Goal: Task Accomplishment & Management: Use online tool/utility

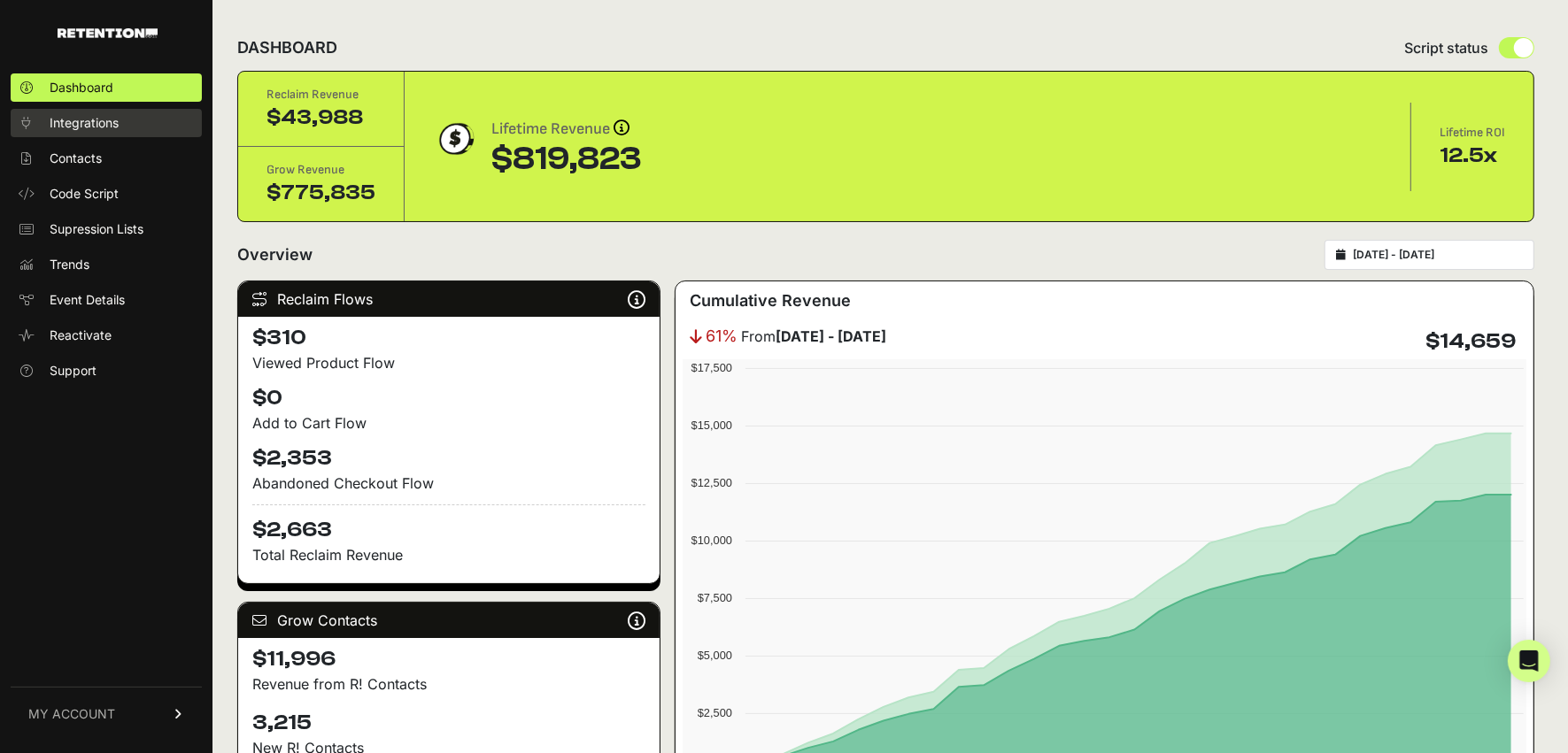
click at [99, 123] on span "Integrations" at bounding box center [84, 122] width 69 height 18
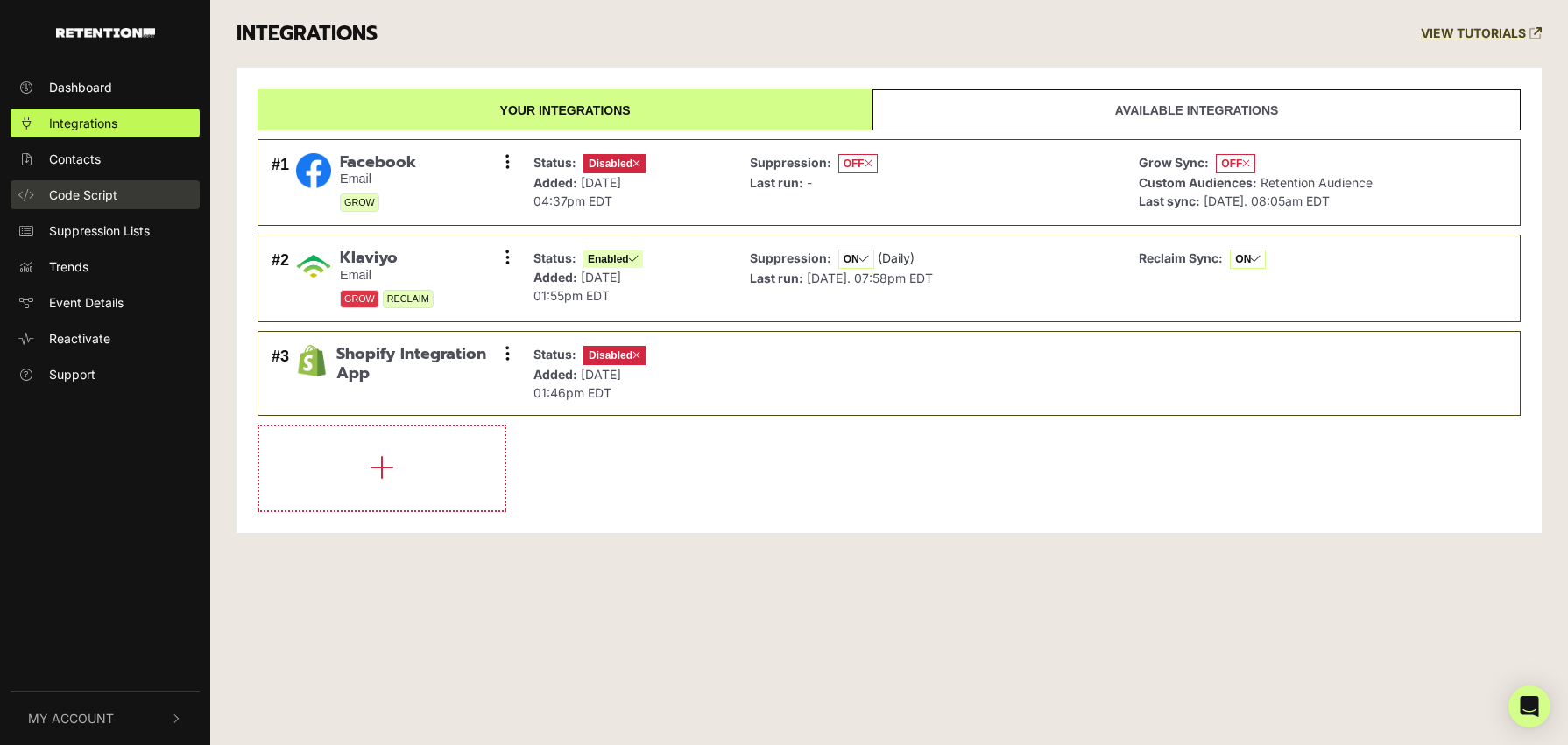
click at [124, 200] on link "Code Script" at bounding box center [104, 194] width 190 height 29
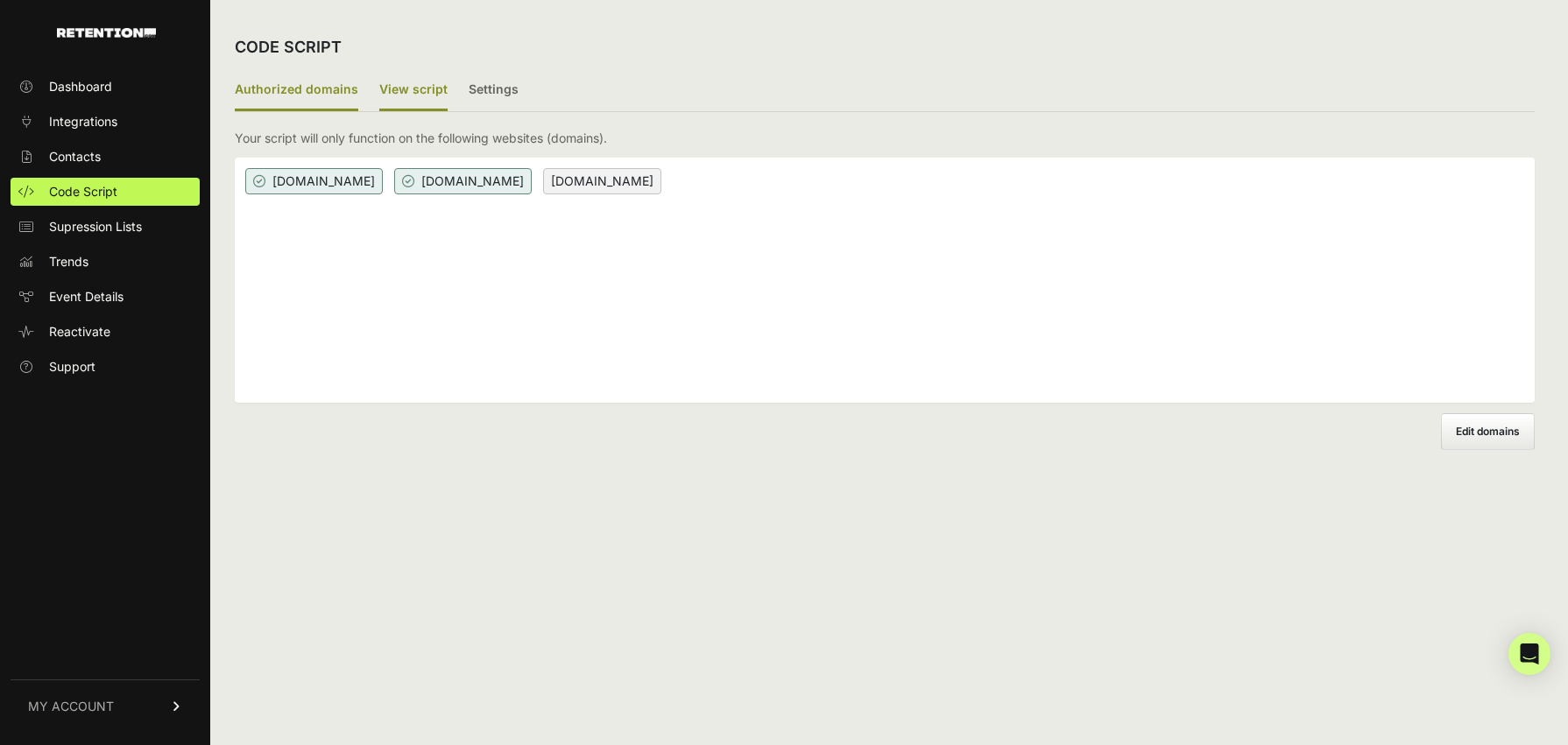
click at [415, 98] on label "View script" at bounding box center [413, 91] width 68 height 42
click at [0, 0] on input "View script" at bounding box center [0, 0] width 0 height 0
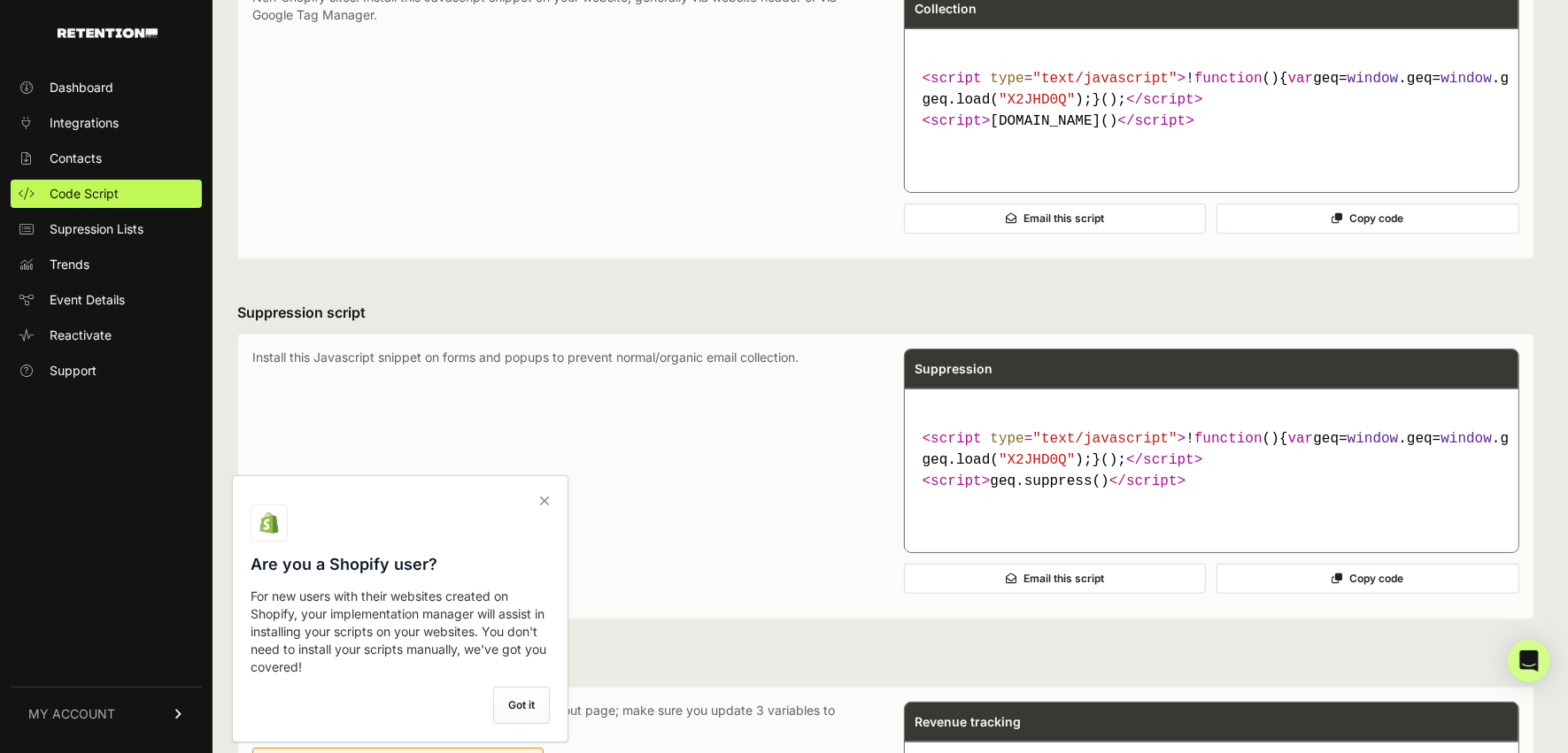
scroll to position [601, 0]
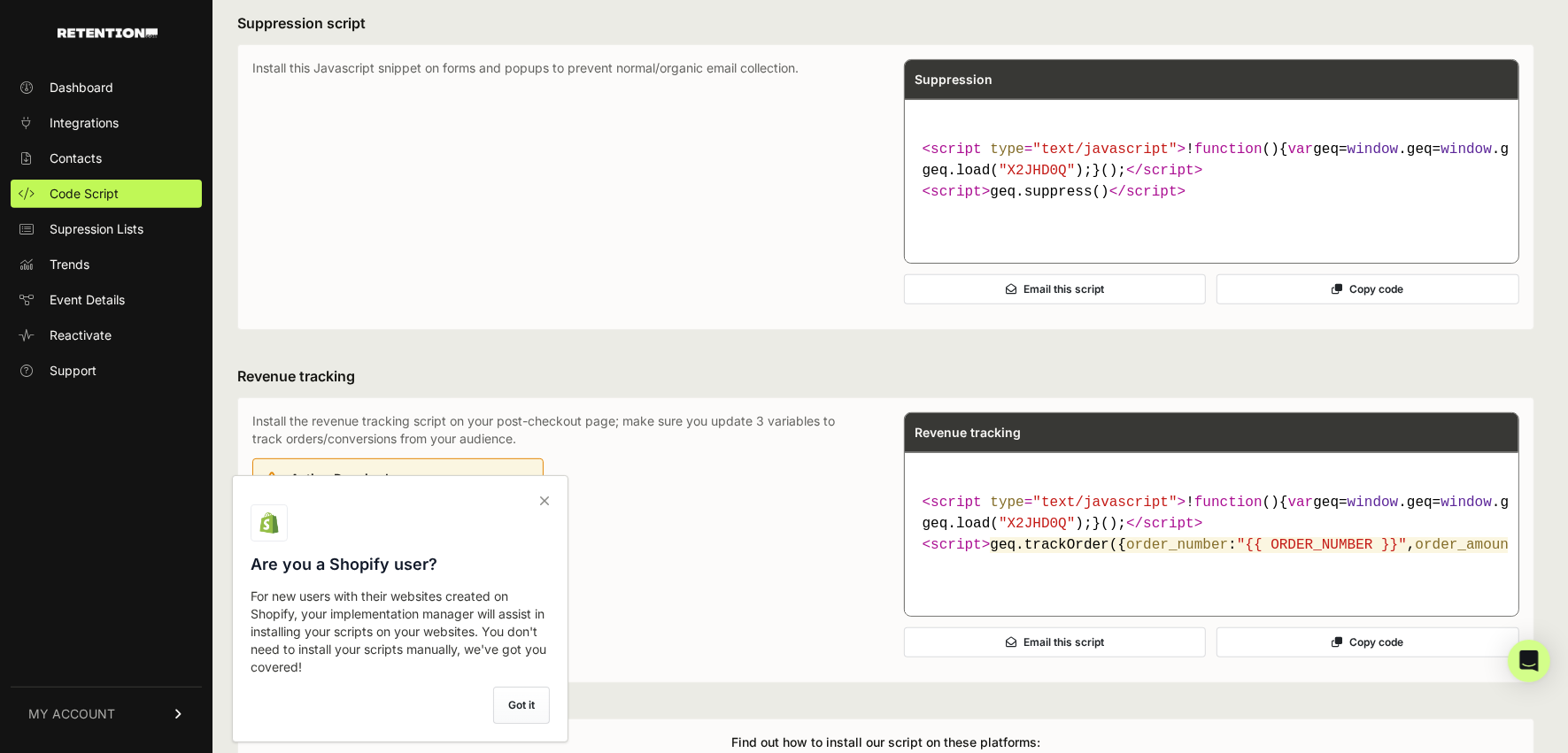
click at [545, 499] on icon at bounding box center [545, 501] width 25 height 28
click at [0, 0] on input "checkbox" at bounding box center [0, 0] width 0 height 0
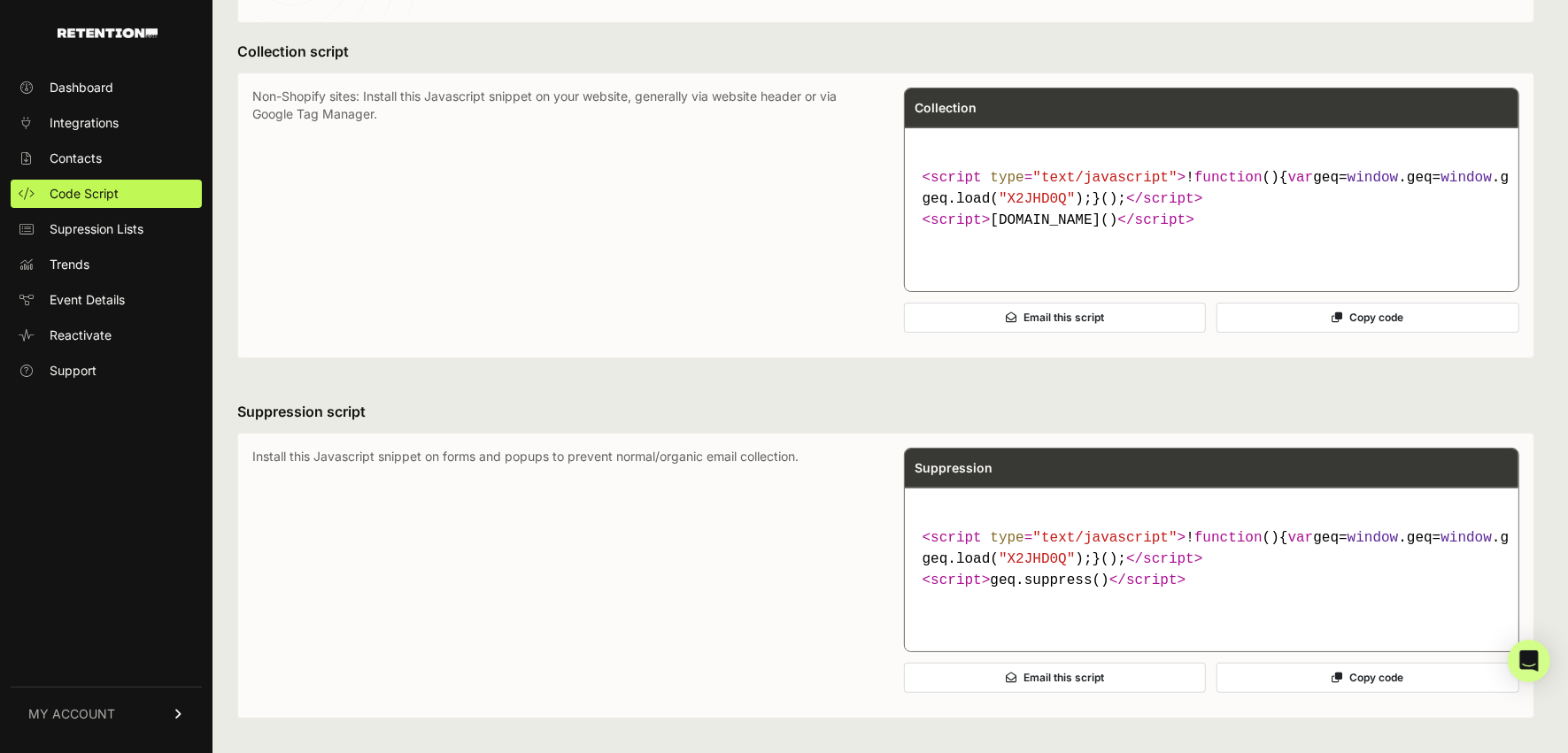
scroll to position [0, 0]
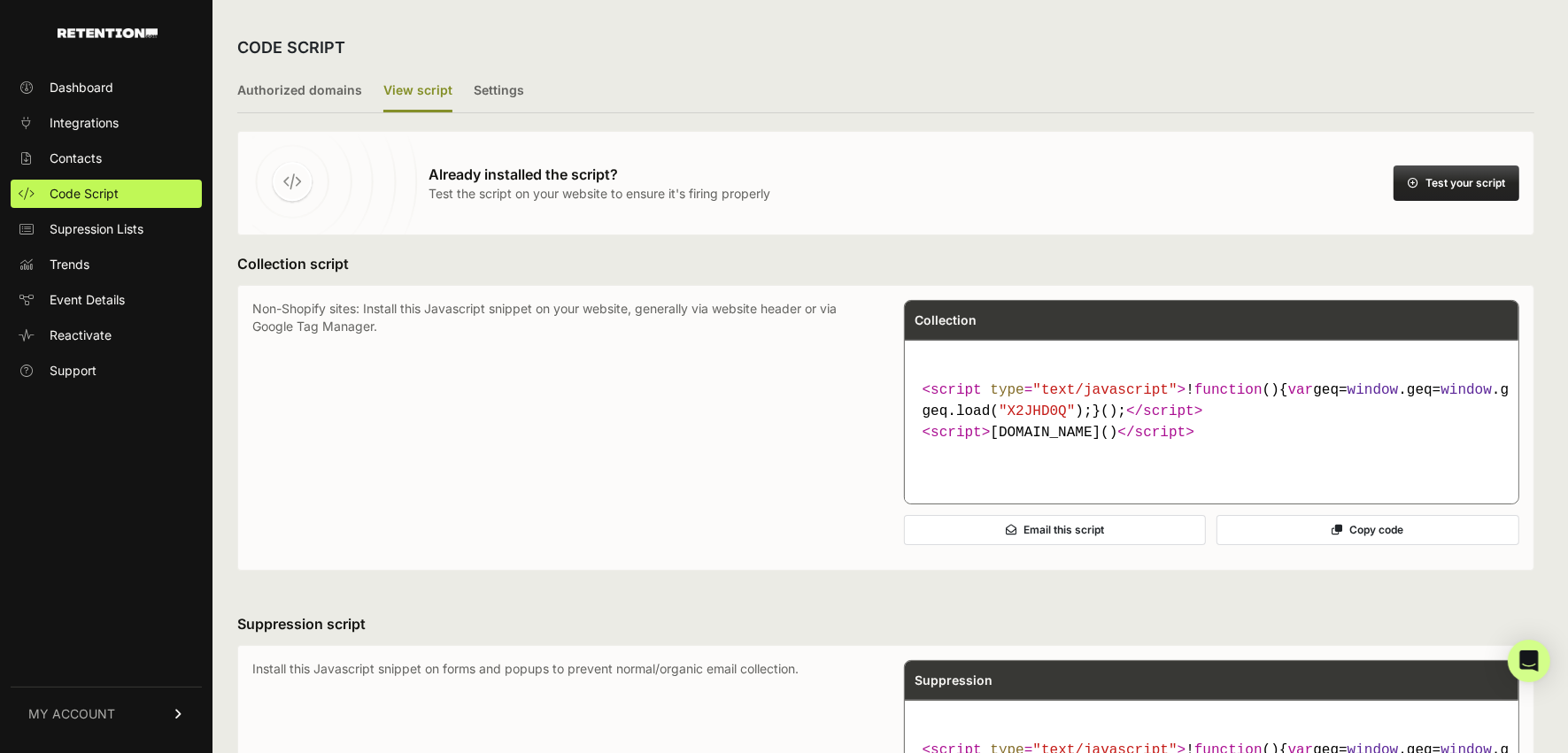
click at [1445, 173] on button "Test your script" at bounding box center [1457, 183] width 126 height 36
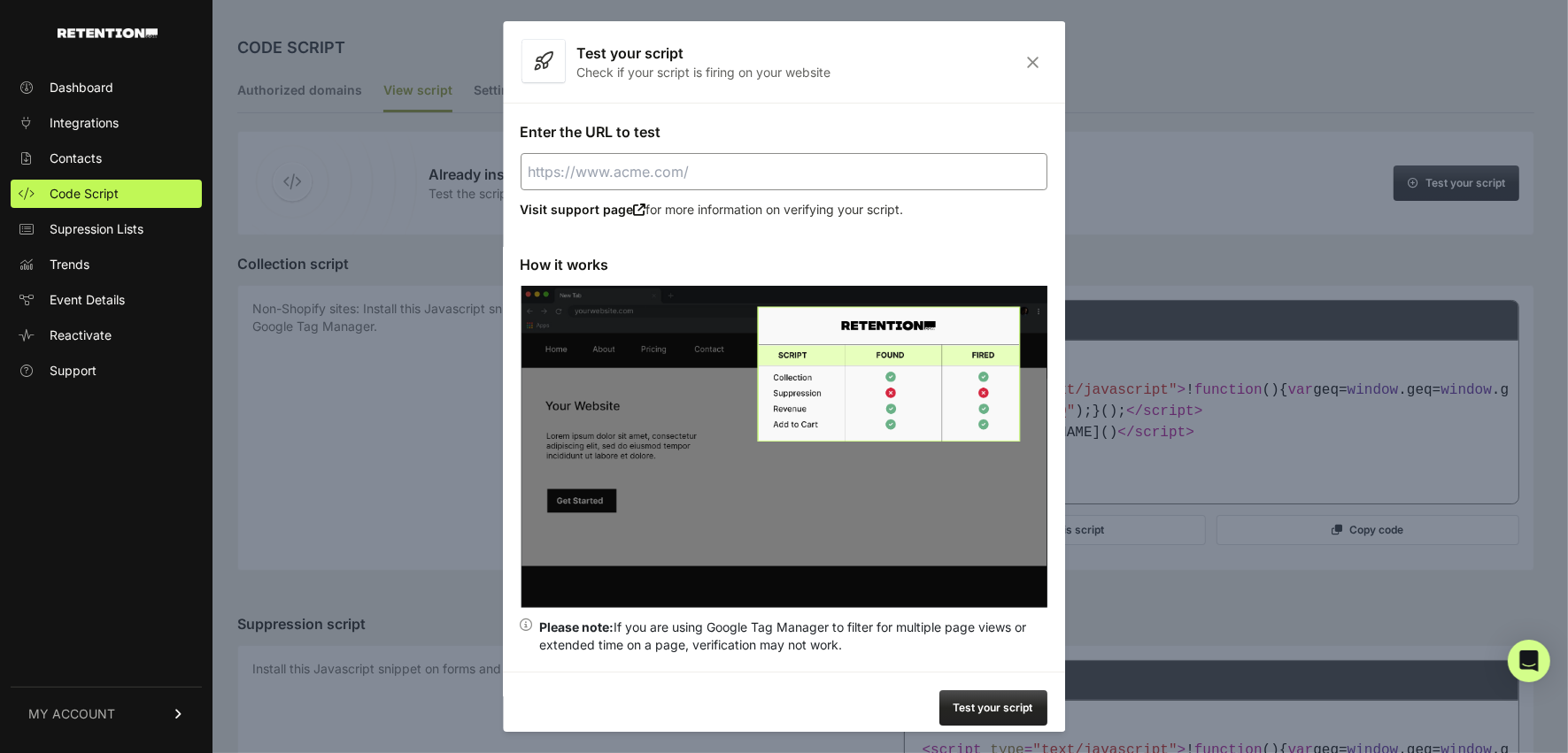
click at [666, 165] on input "Enter the URL to test" at bounding box center [784, 172] width 527 height 37
paste input "[URL][DOMAIN_NAME]"
type input "https://monicaandandy.com/"
click at [998, 698] on button "Test your script" at bounding box center [993, 708] width 108 height 36
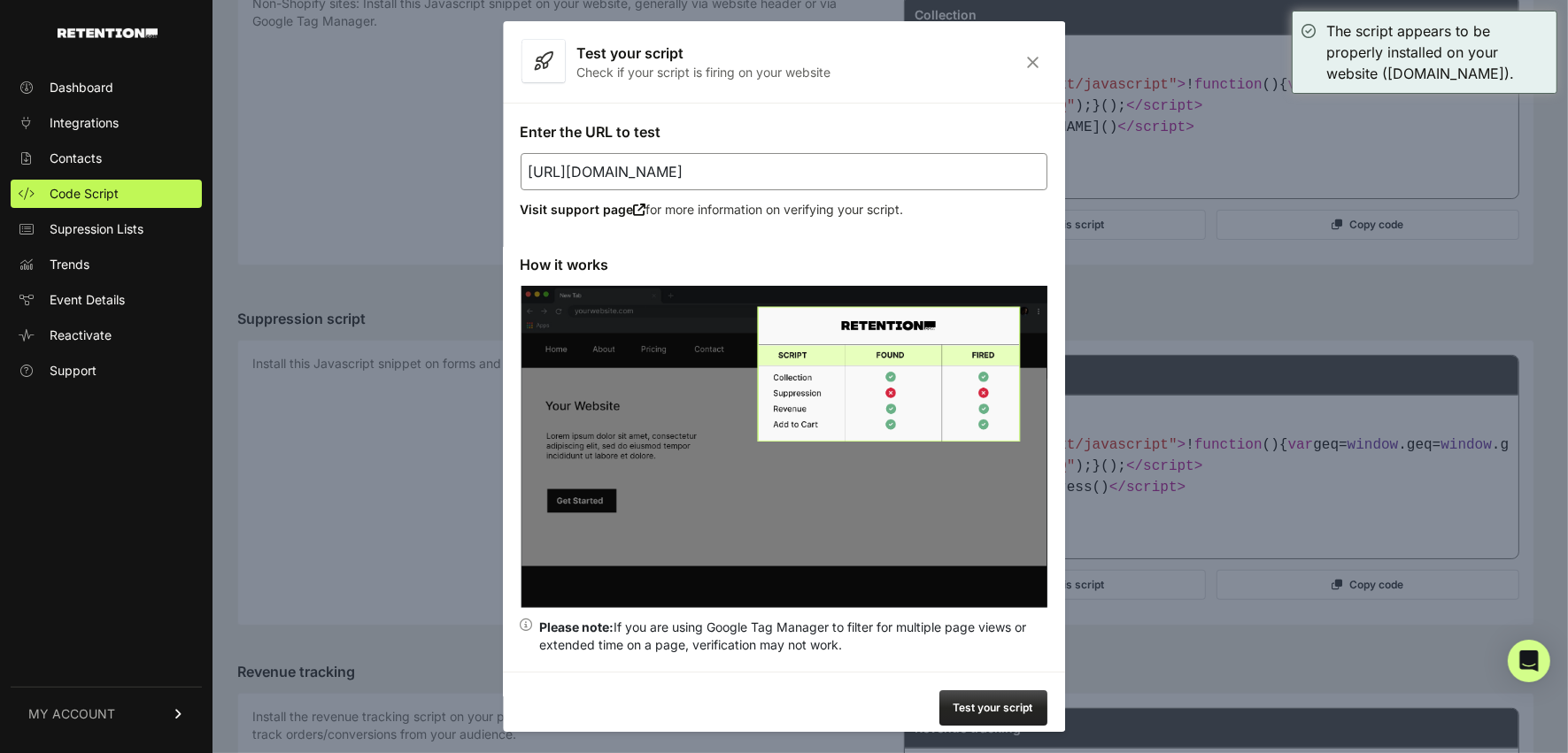
scroll to position [689, 0]
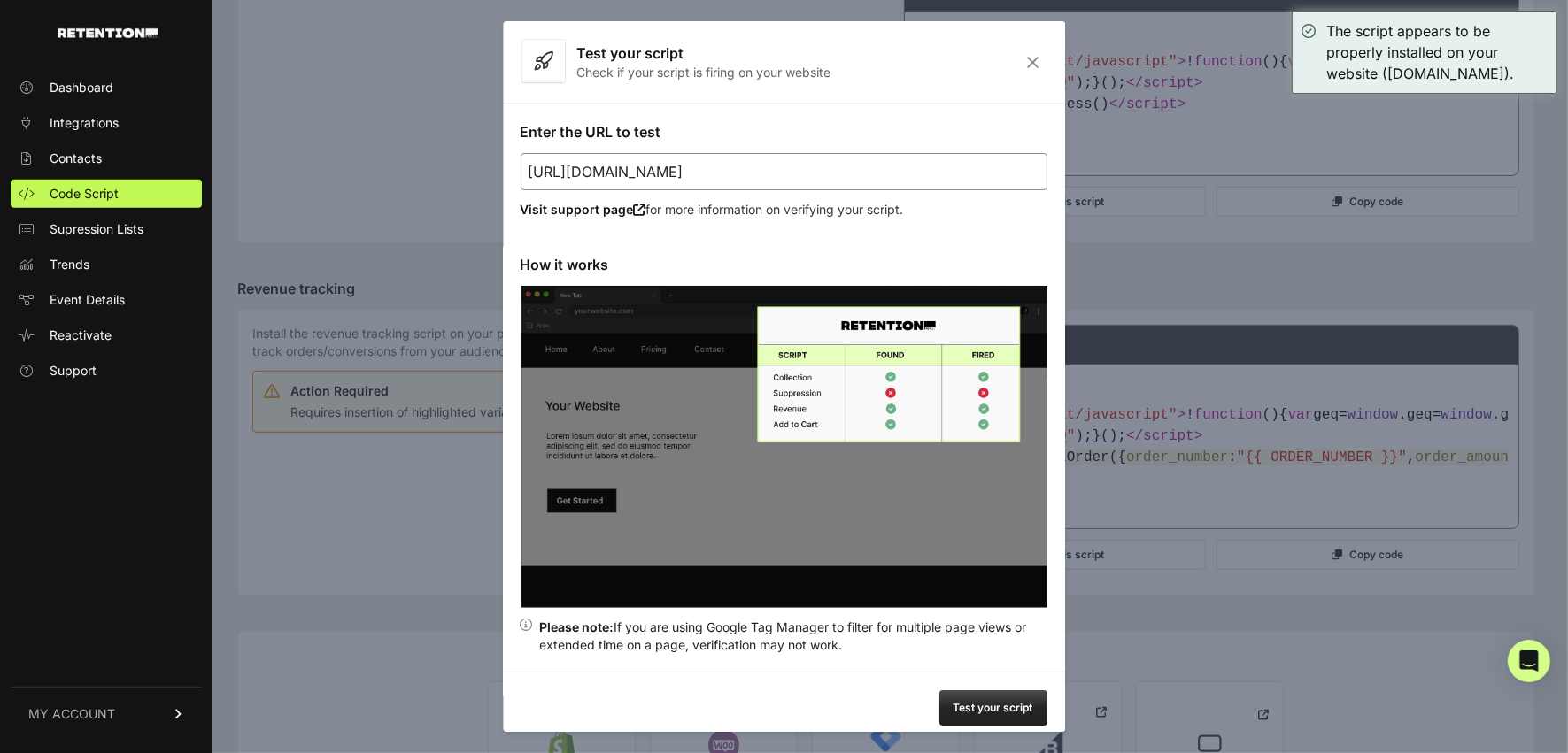
click at [1020, 56] on icon "Close" at bounding box center [1033, 63] width 27 height 15
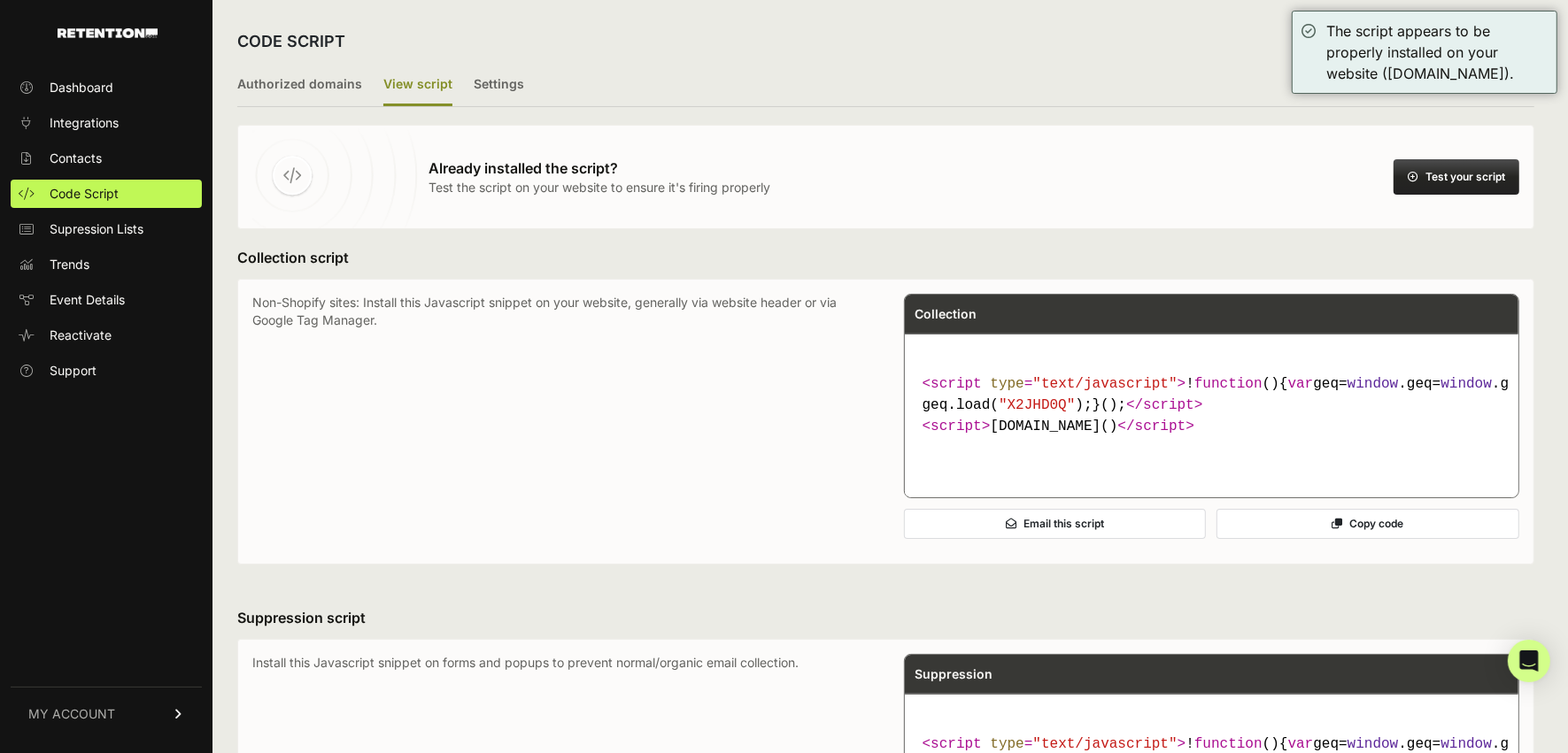
scroll to position [0, 0]
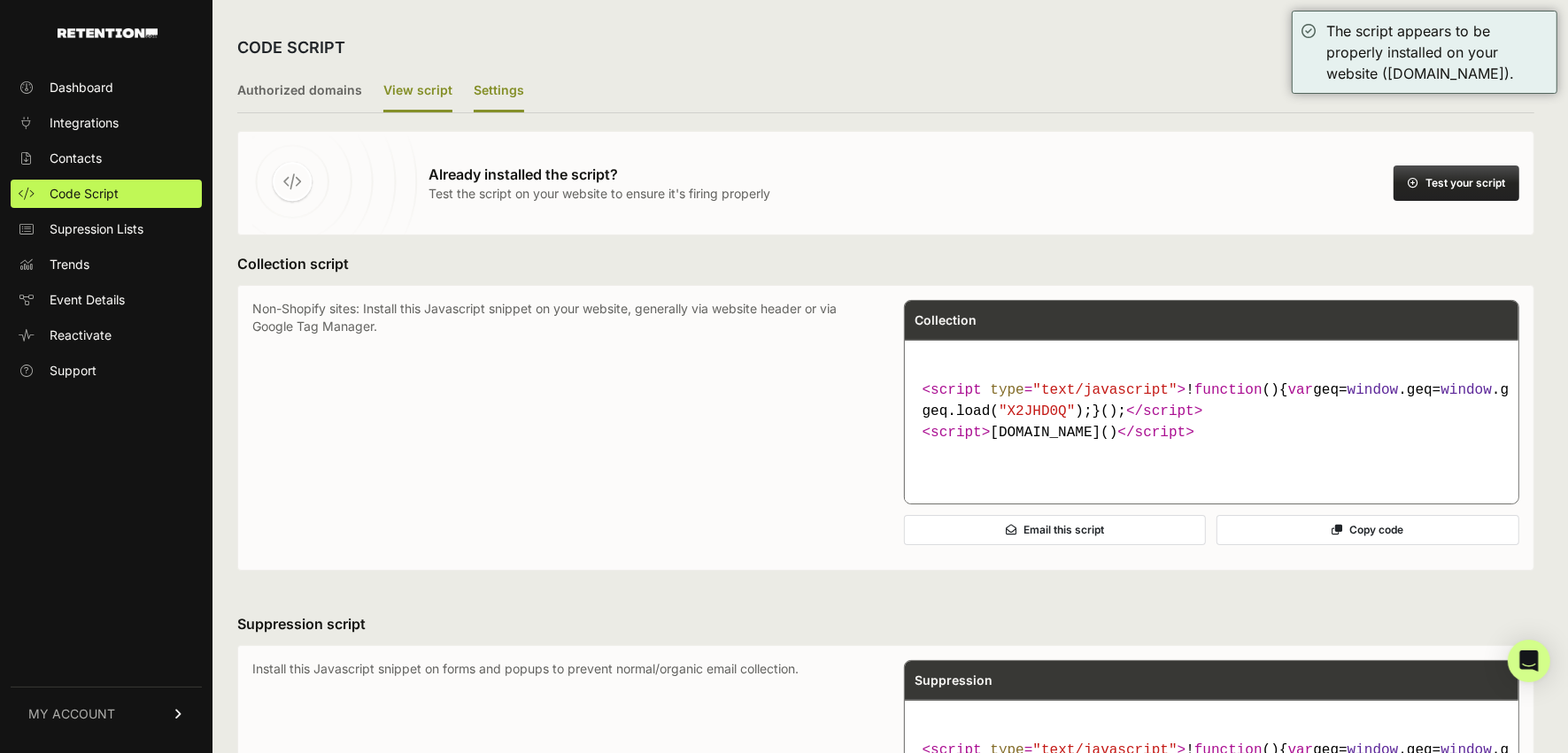
click at [508, 86] on label "Settings" at bounding box center [499, 92] width 50 height 42
click at [0, 0] on input "Settings" at bounding box center [0, 0] width 0 height 0
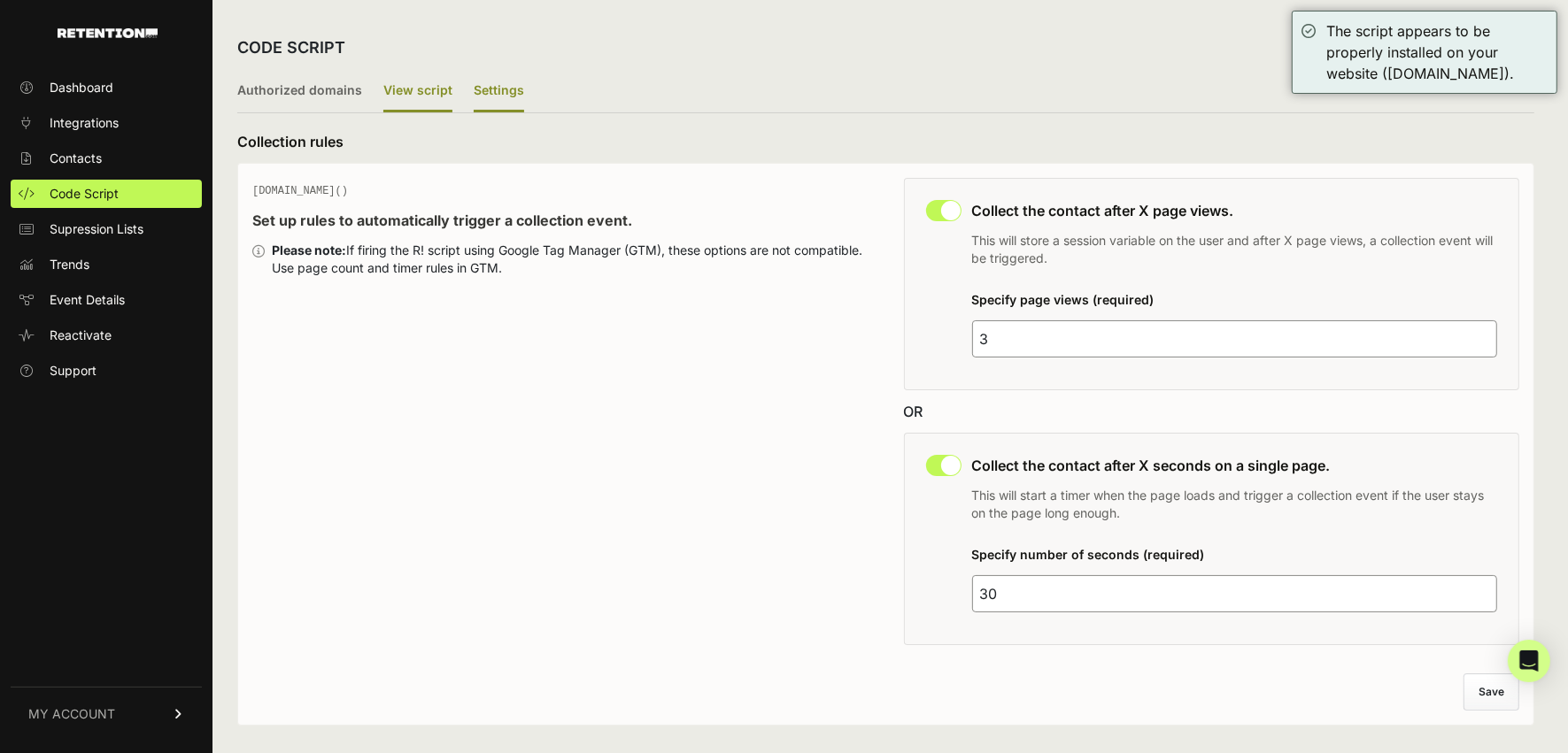
click at [434, 88] on label "View script" at bounding box center [418, 92] width 69 height 42
click at [0, 0] on input "View script" at bounding box center [0, 0] width 0 height 0
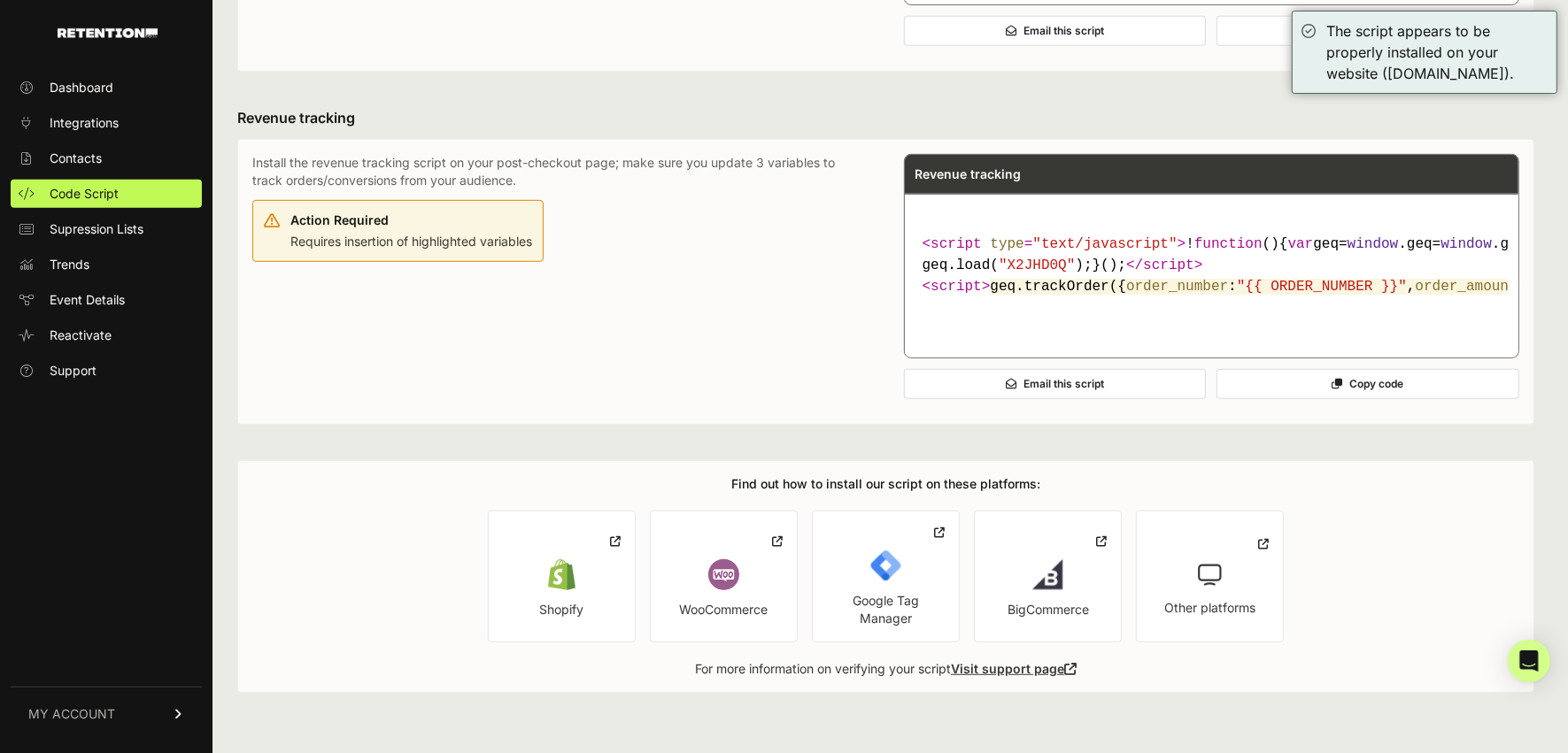
scroll to position [1026, 0]
click at [1048, 668] on link "Visit support page" at bounding box center [1014, 669] width 126 height 15
